Goal: Check status: Check status

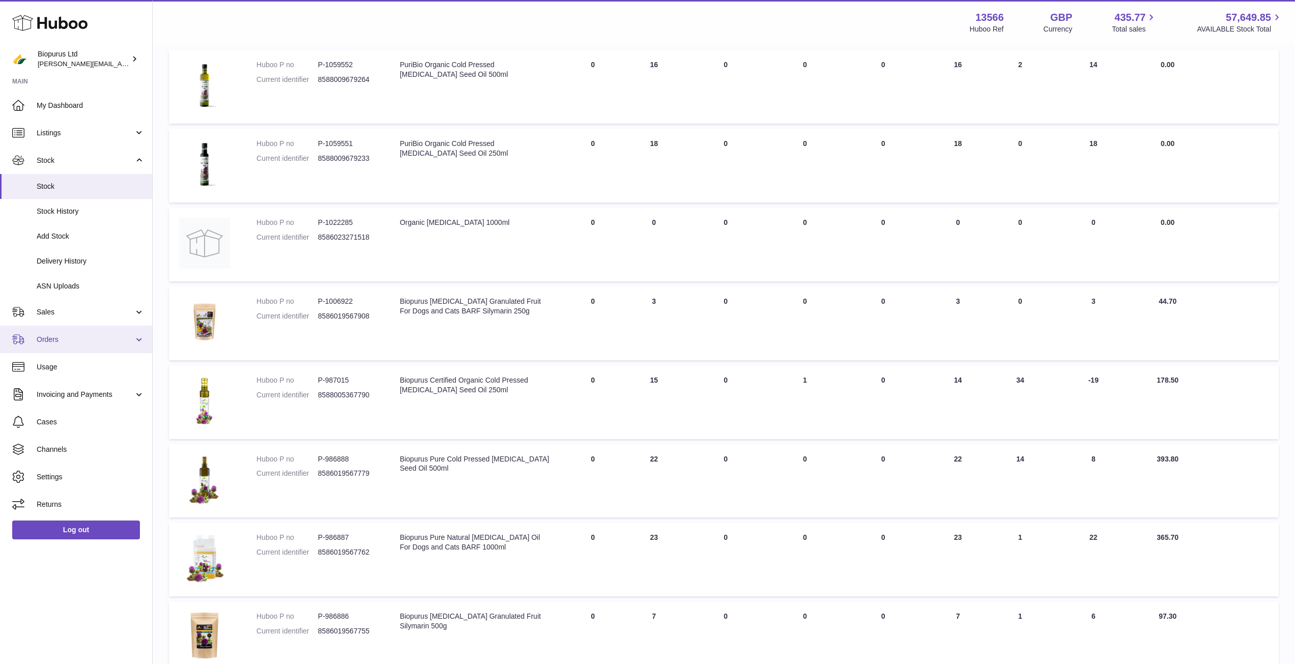
click at [55, 341] on span "Orders" at bounding box center [85, 340] width 97 height 10
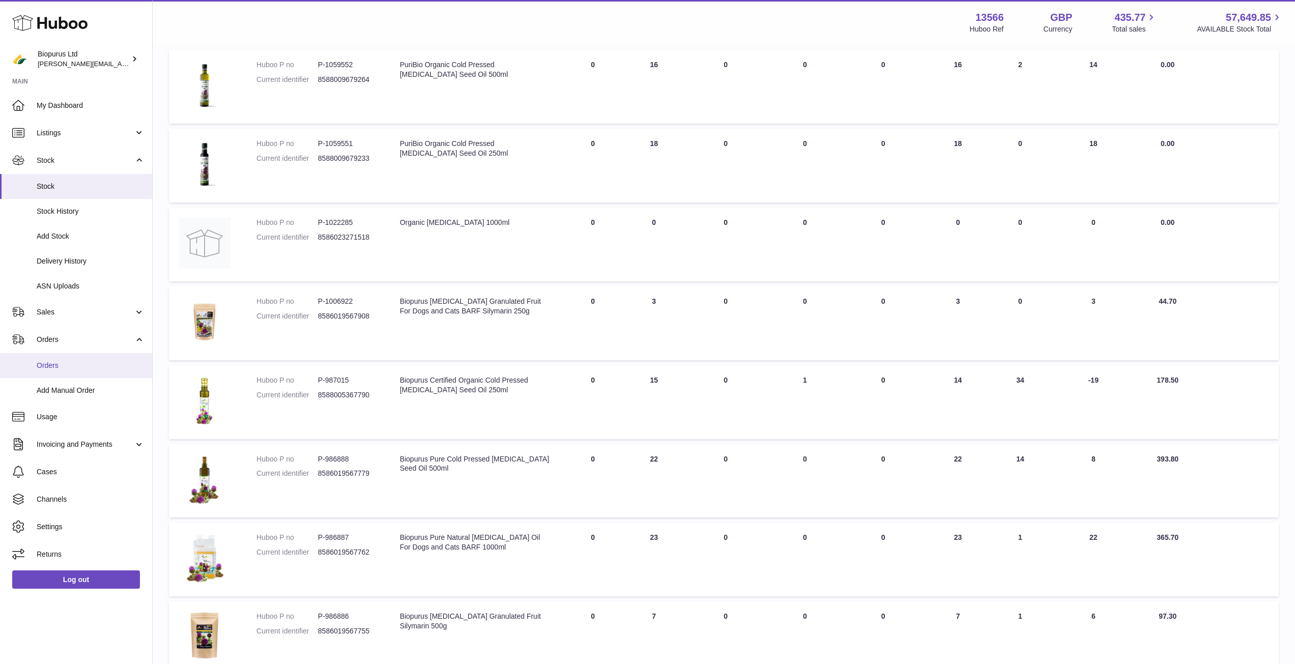
click at [60, 368] on span "Orders" at bounding box center [91, 366] width 108 height 10
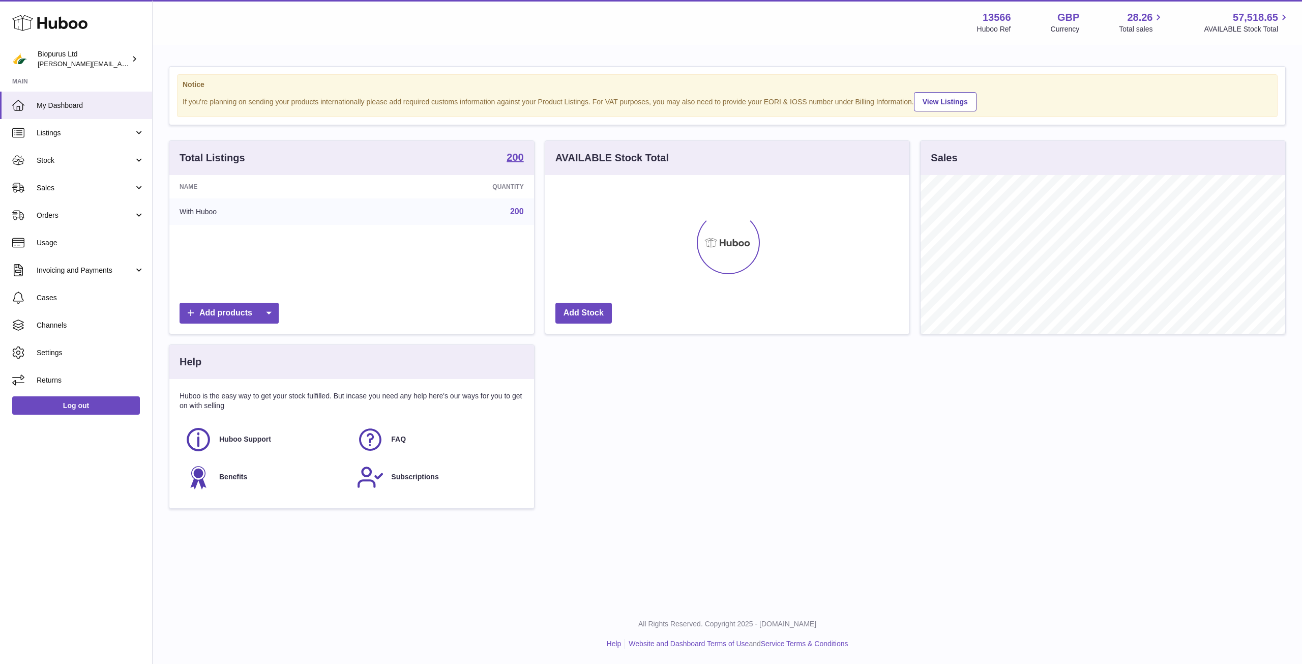
scroll to position [159, 364]
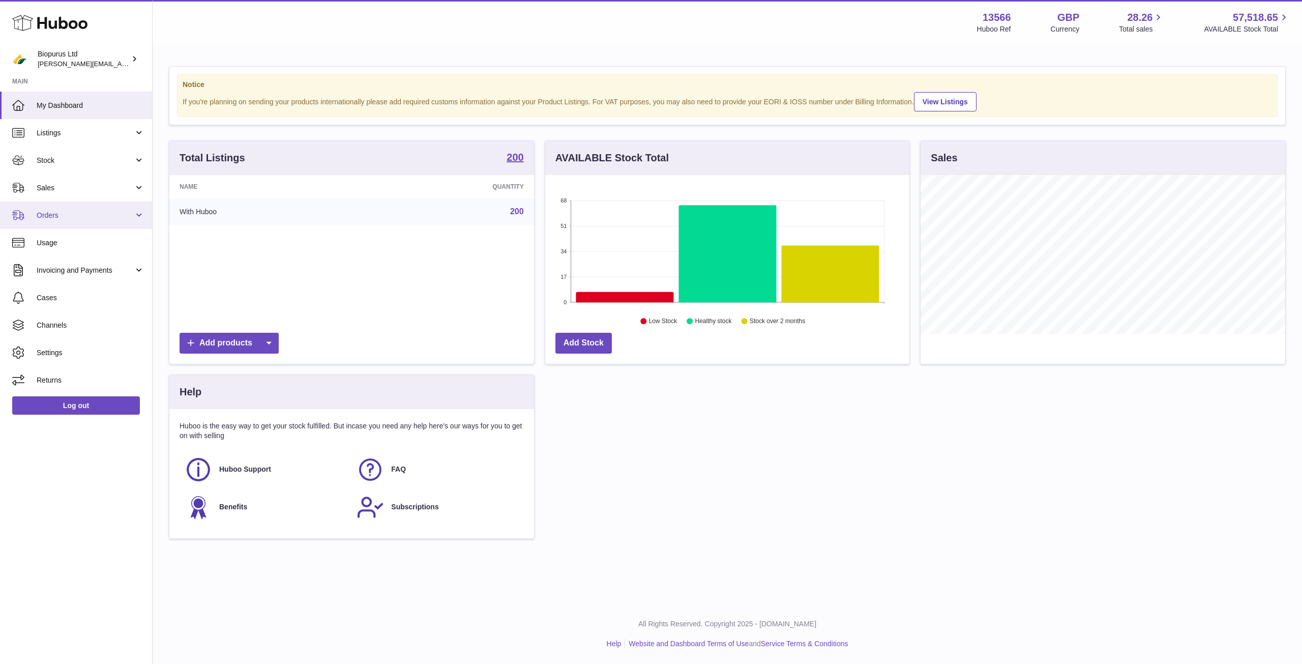
click at [65, 211] on span "Orders" at bounding box center [85, 216] width 97 height 10
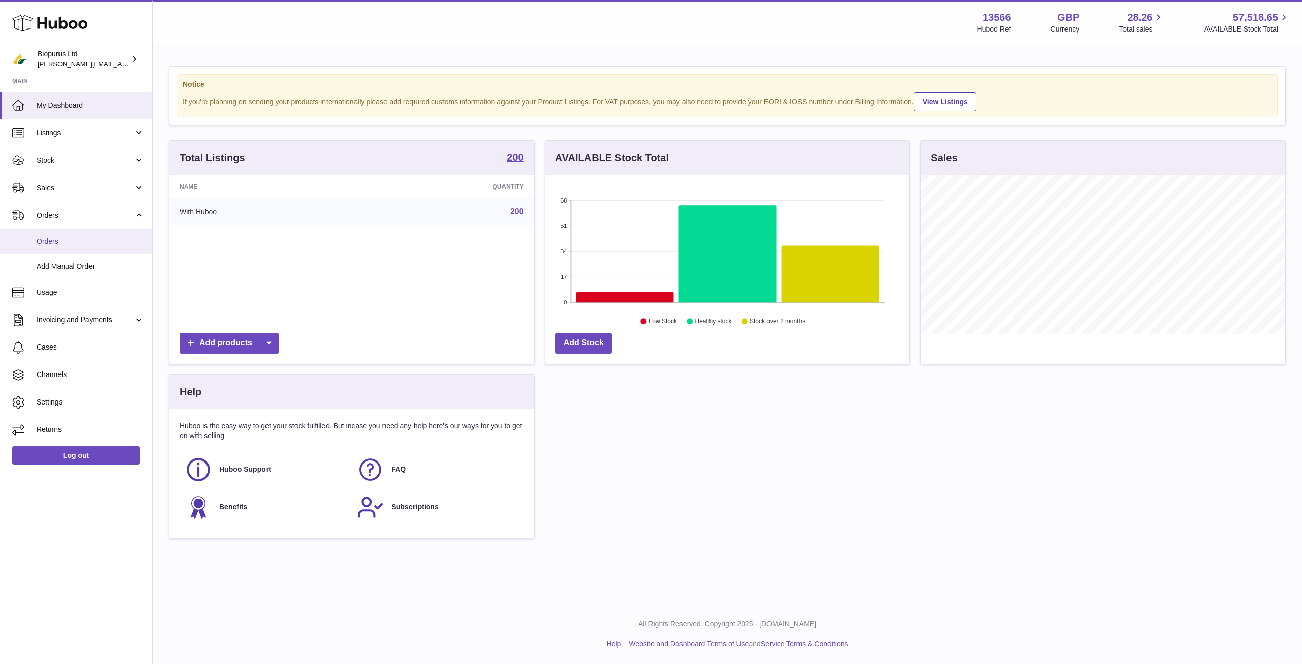
click at [73, 240] on span "Orders" at bounding box center [91, 242] width 108 height 10
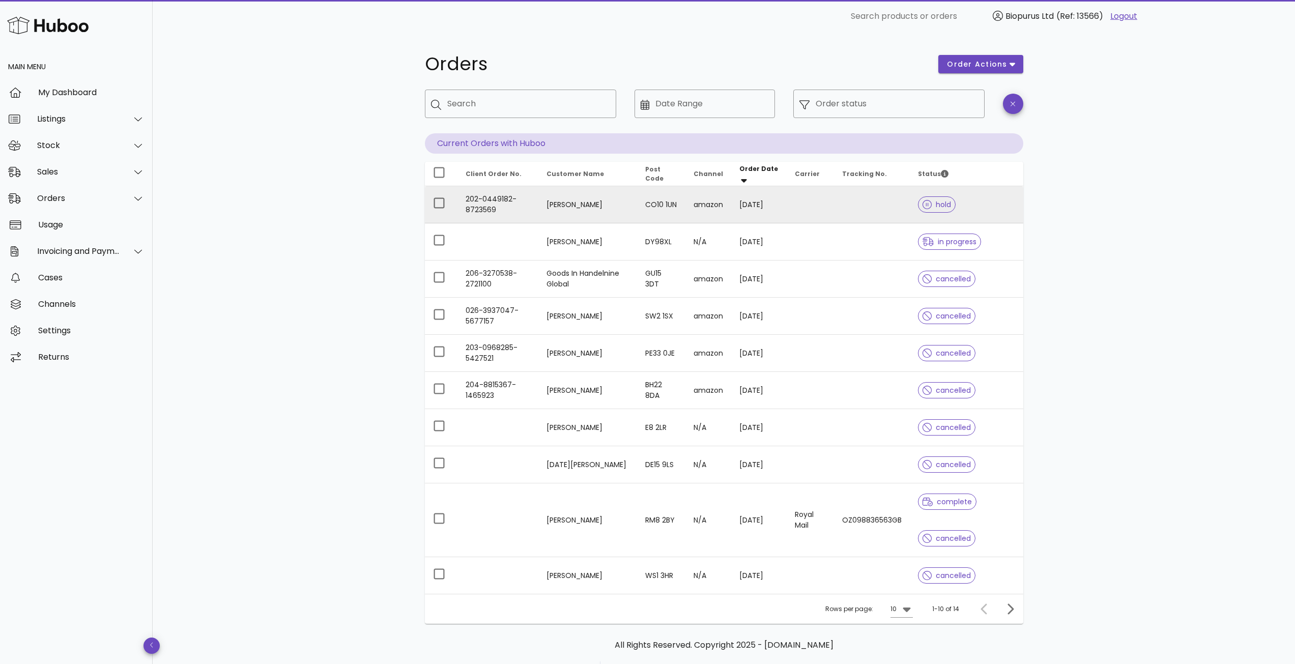
click at [511, 205] on td "202-0449182-8723569" at bounding box center [497, 204] width 81 height 37
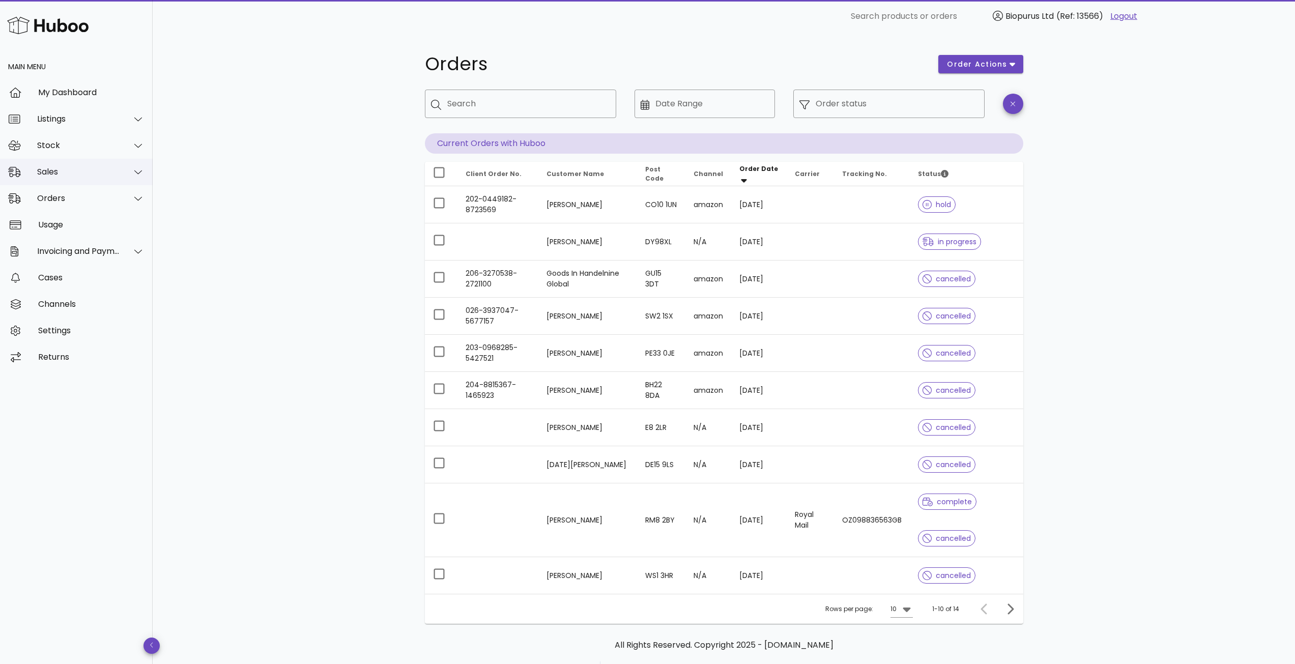
click at [91, 171] on div "Sales" at bounding box center [78, 172] width 83 height 10
click at [85, 191] on div "Sales" at bounding box center [91, 197] width 108 height 22
